Goal: Information Seeking & Learning: Learn about a topic

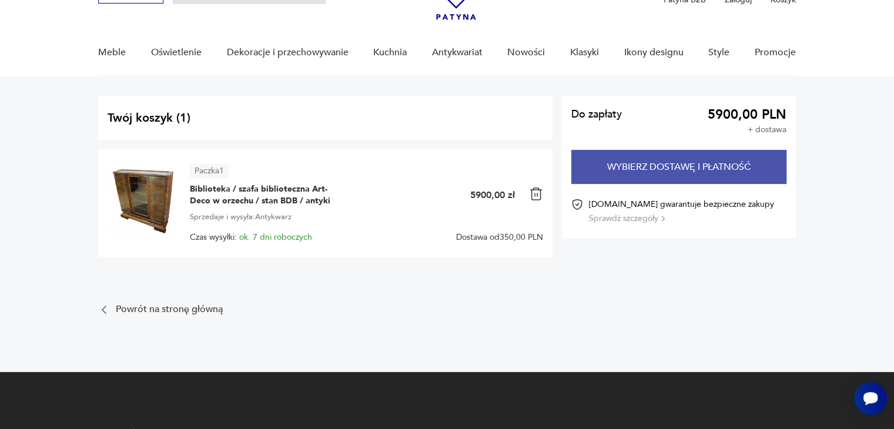
click at [663, 163] on button "Wybierz dostawę i płatność" at bounding box center [679, 167] width 215 height 34
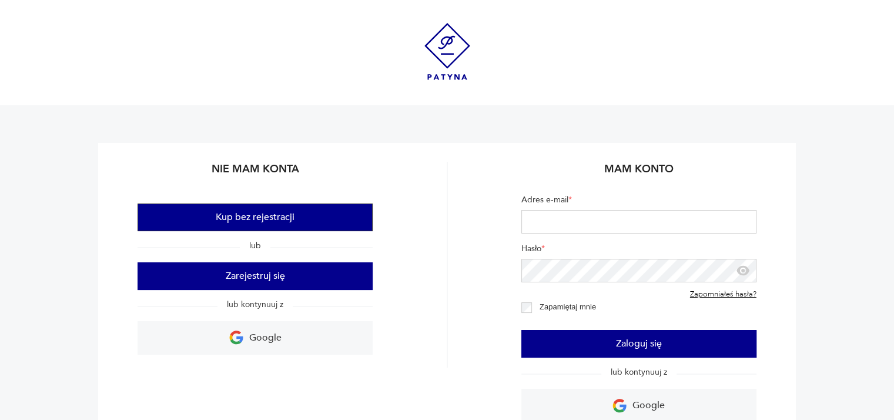
click at [289, 219] on button "Kup bez rejestracji" at bounding box center [255, 217] width 235 height 28
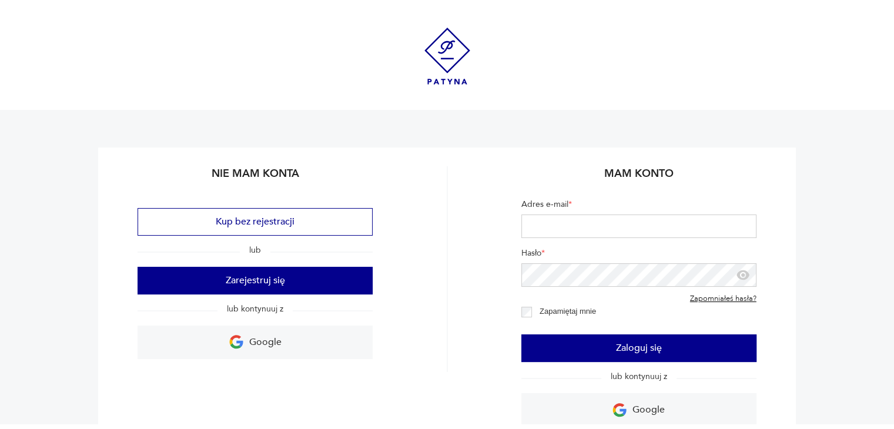
scroll to position [49, 0]
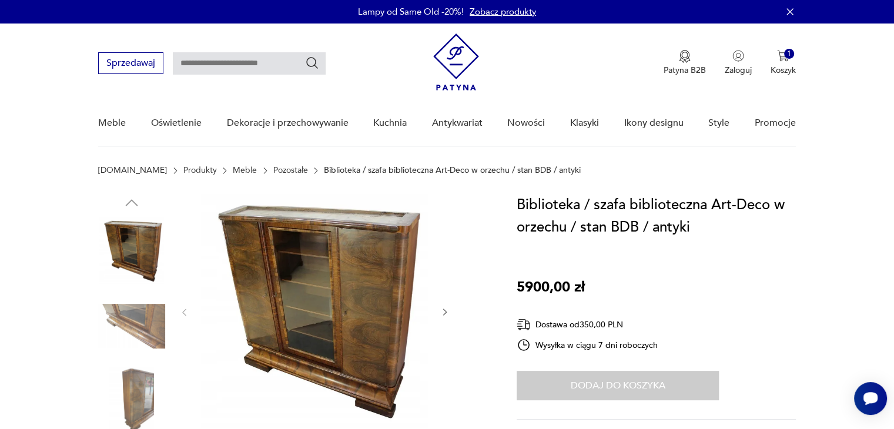
click at [324, 170] on p "Biblioteka / szafa biblioteczna Art-Deco w orzechu / stan BDB / antyki" at bounding box center [452, 170] width 257 height 9
click at [324, 171] on p "Biblioteka / szafa biblioteczna Art-Deco w orzechu / stan BDB / antyki" at bounding box center [452, 170] width 257 height 9
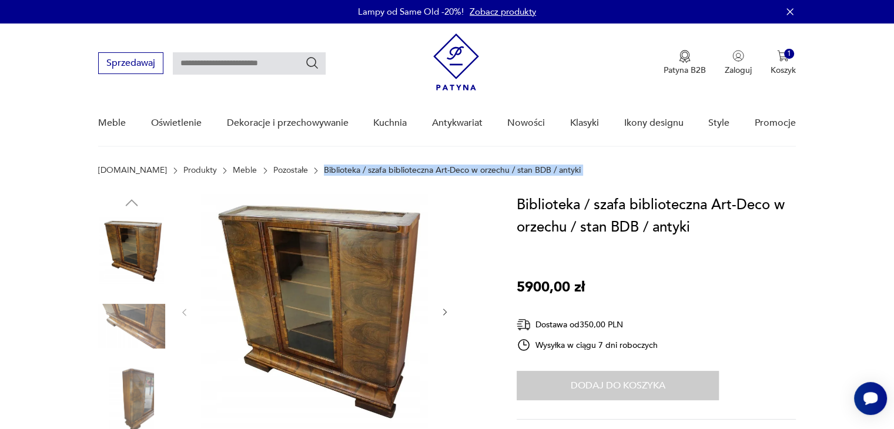
click at [324, 171] on p "Biblioteka / szafa biblioteczna Art-Deco w orzechu / stan BDB / antyki" at bounding box center [452, 170] width 257 height 9
click at [233, 167] on link "Meble" at bounding box center [245, 170] width 24 height 9
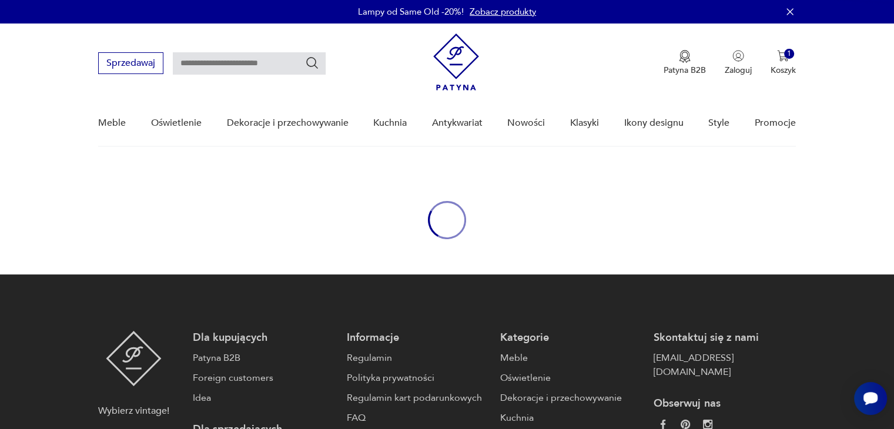
click at [213, 167] on div "oval-loading" at bounding box center [447, 220] width 894 height 109
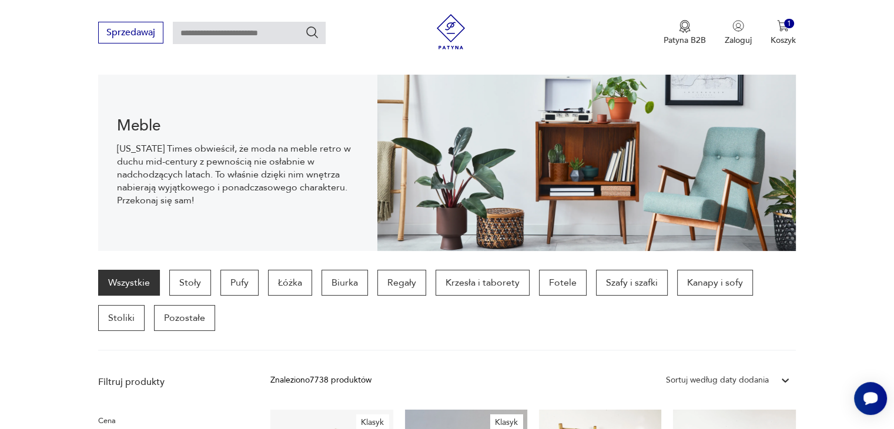
scroll to position [198, 0]
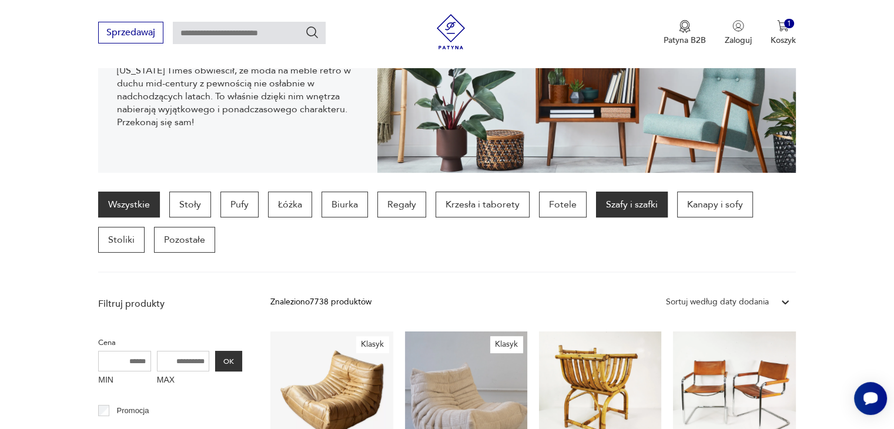
click at [626, 209] on p "Szafy i szafki" at bounding box center [632, 205] width 72 height 26
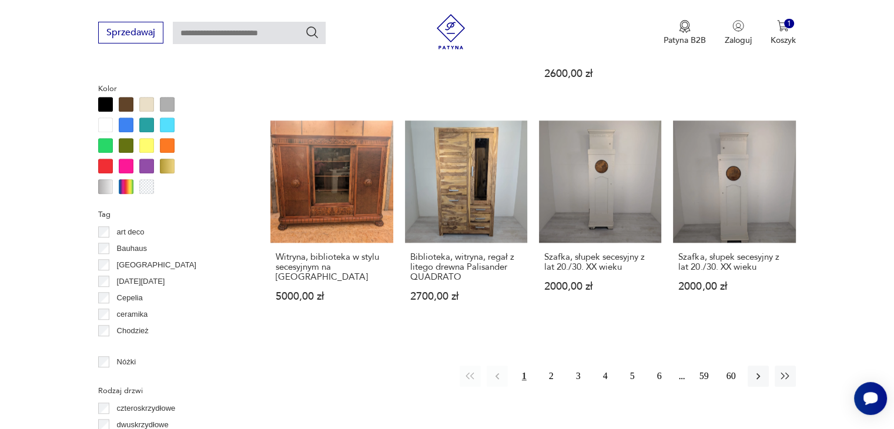
scroll to position [1119, 0]
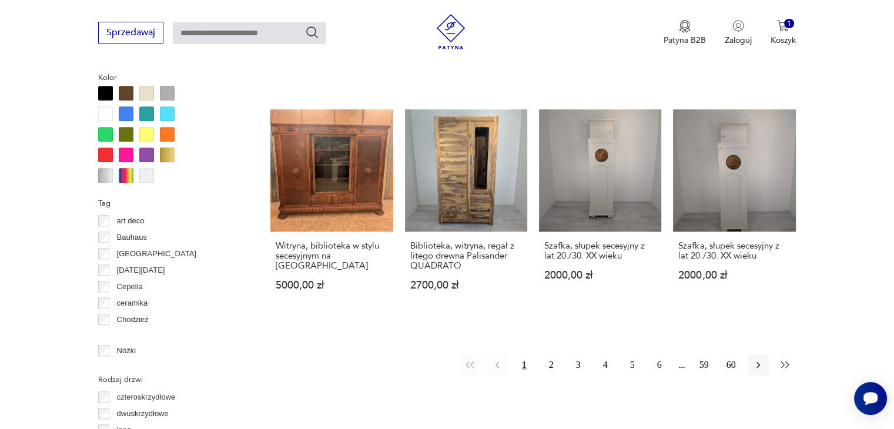
click at [781, 362] on icon "button" at bounding box center [785, 365] width 8 height 6
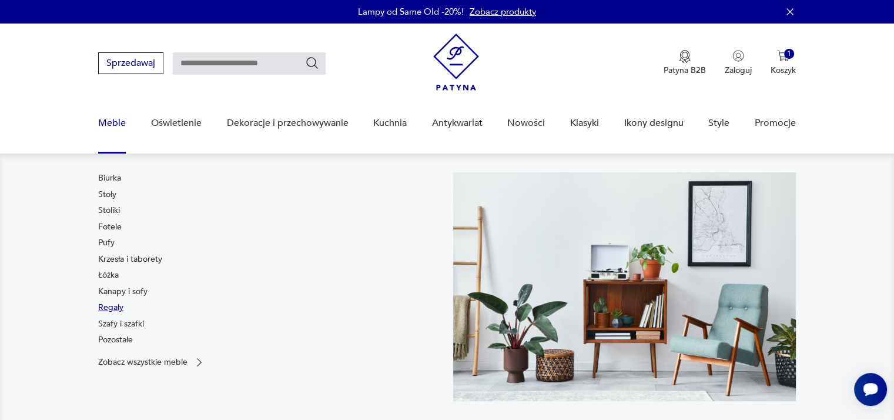
click at [111, 308] on link "Regały" at bounding box center [110, 308] width 25 height 12
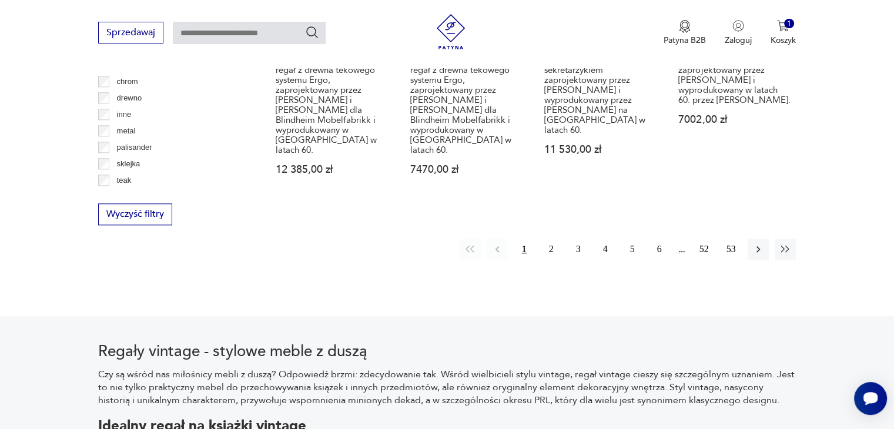
scroll to position [1456, 0]
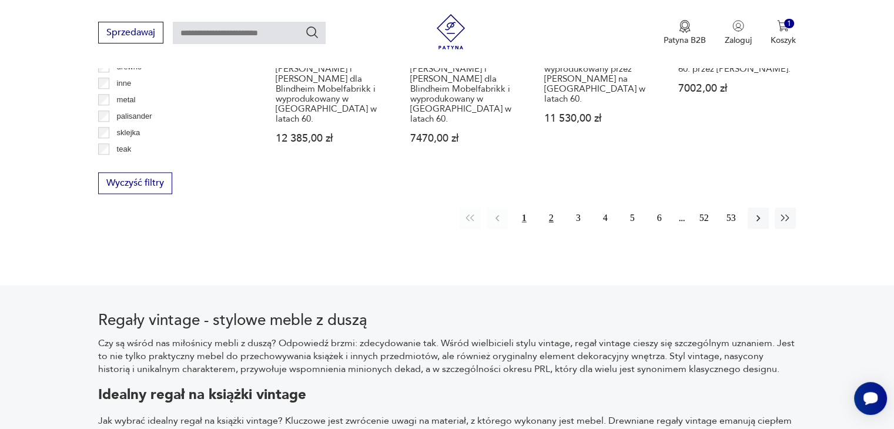
click at [553, 208] on button "2" at bounding box center [551, 218] width 21 height 21
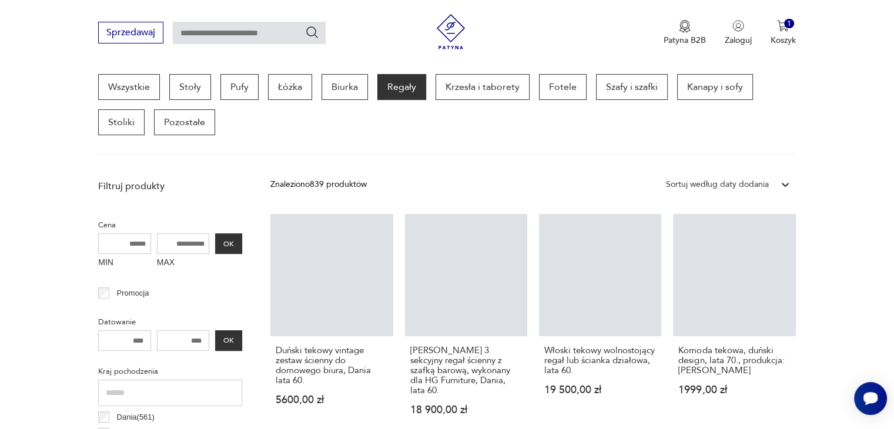
scroll to position [312, 0]
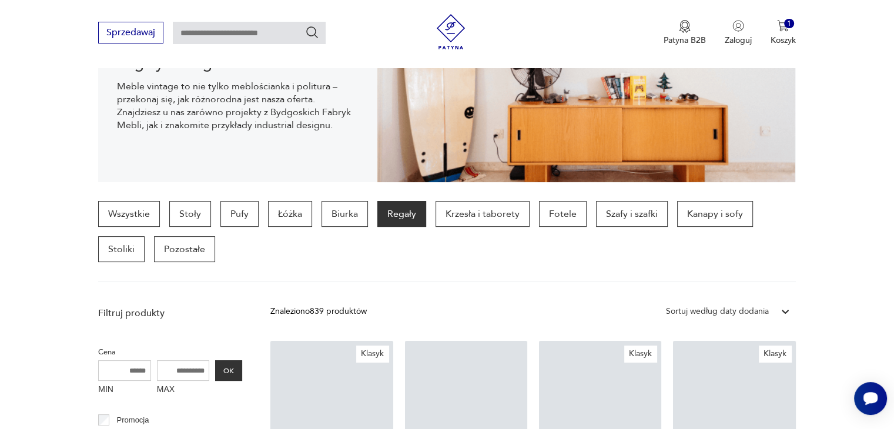
scroll to position [312, 0]
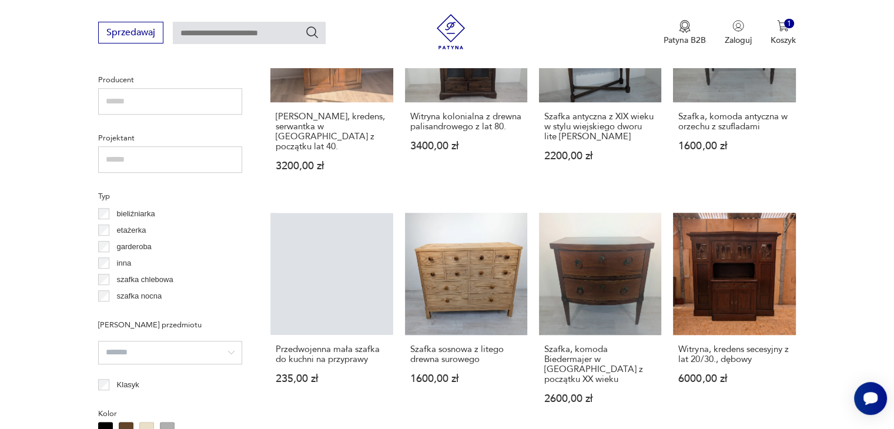
scroll to position [736, 0]
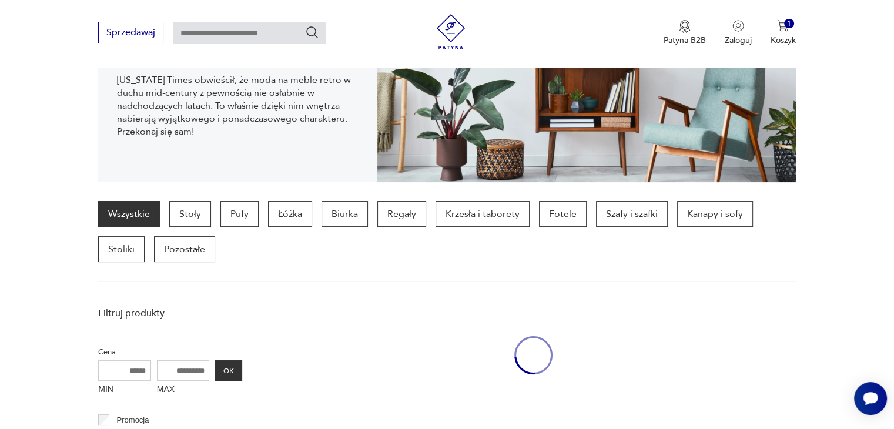
scroll to position [736, 0]
